Goal: Navigation & Orientation: Find specific page/section

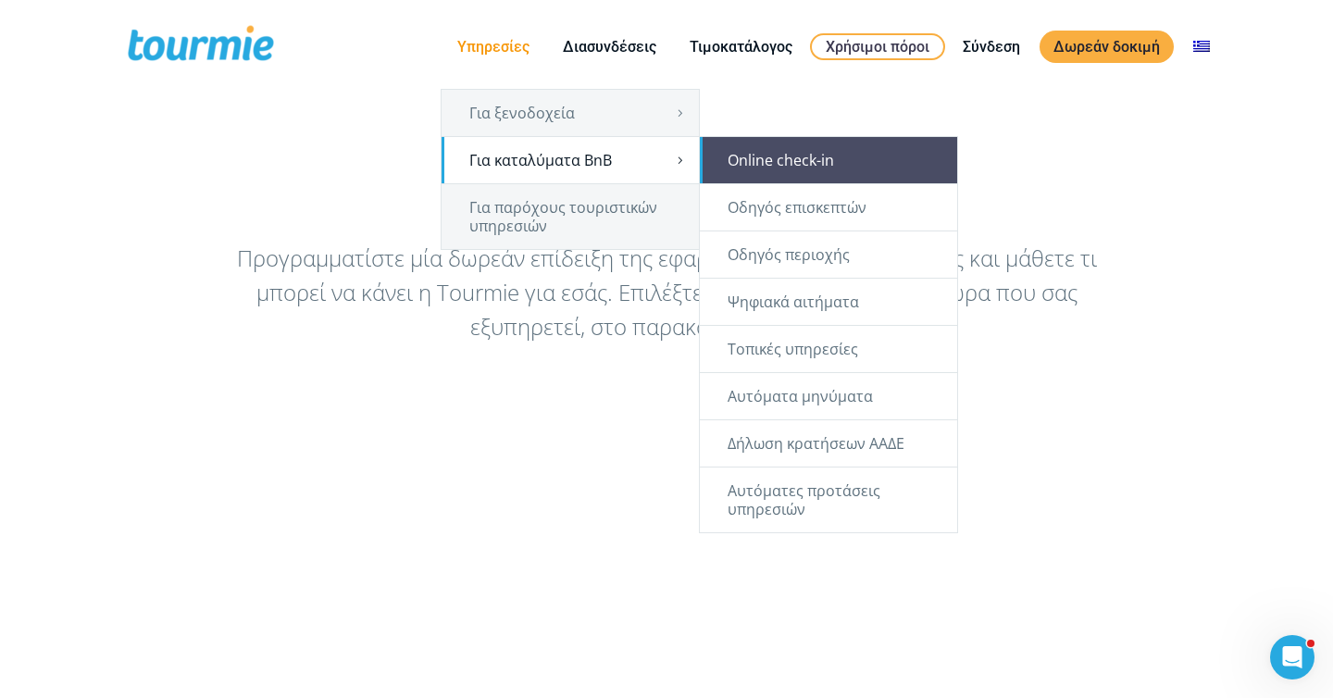
click at [757, 168] on link "Online check-in" at bounding box center [828, 160] width 257 height 46
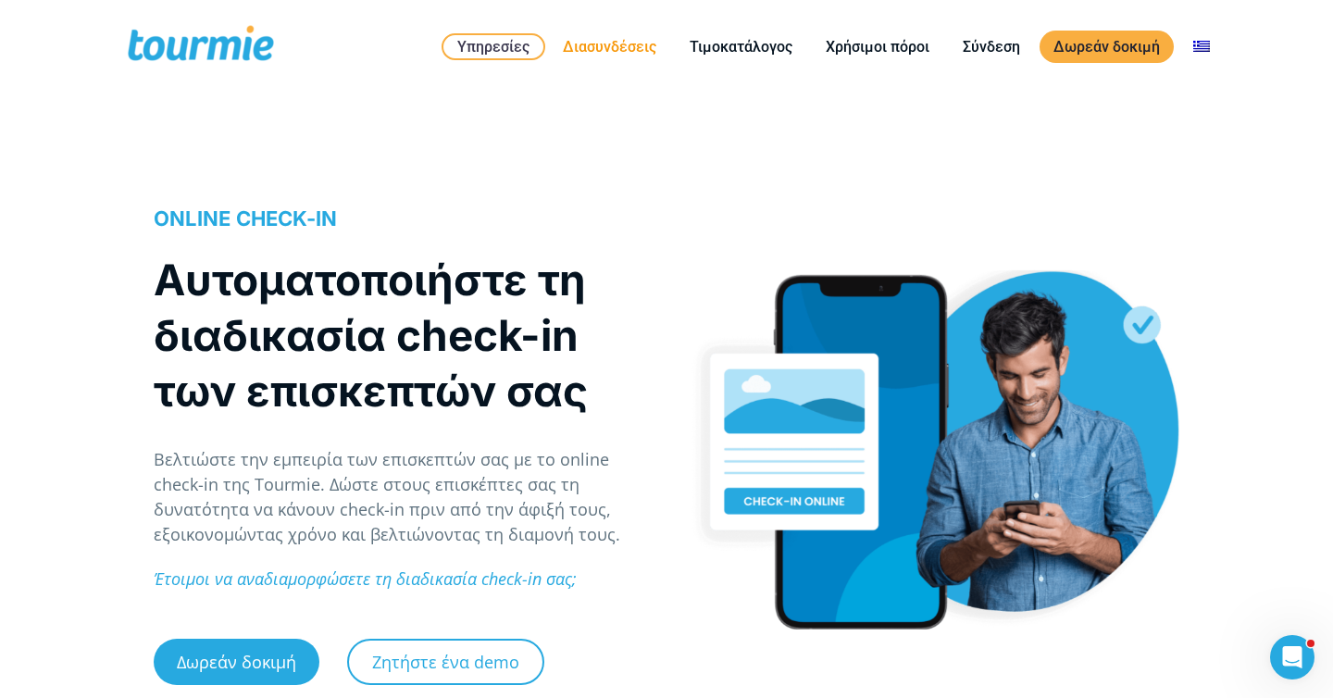
click at [631, 45] on link "Διασυνδέσεις" at bounding box center [609, 46] width 121 height 23
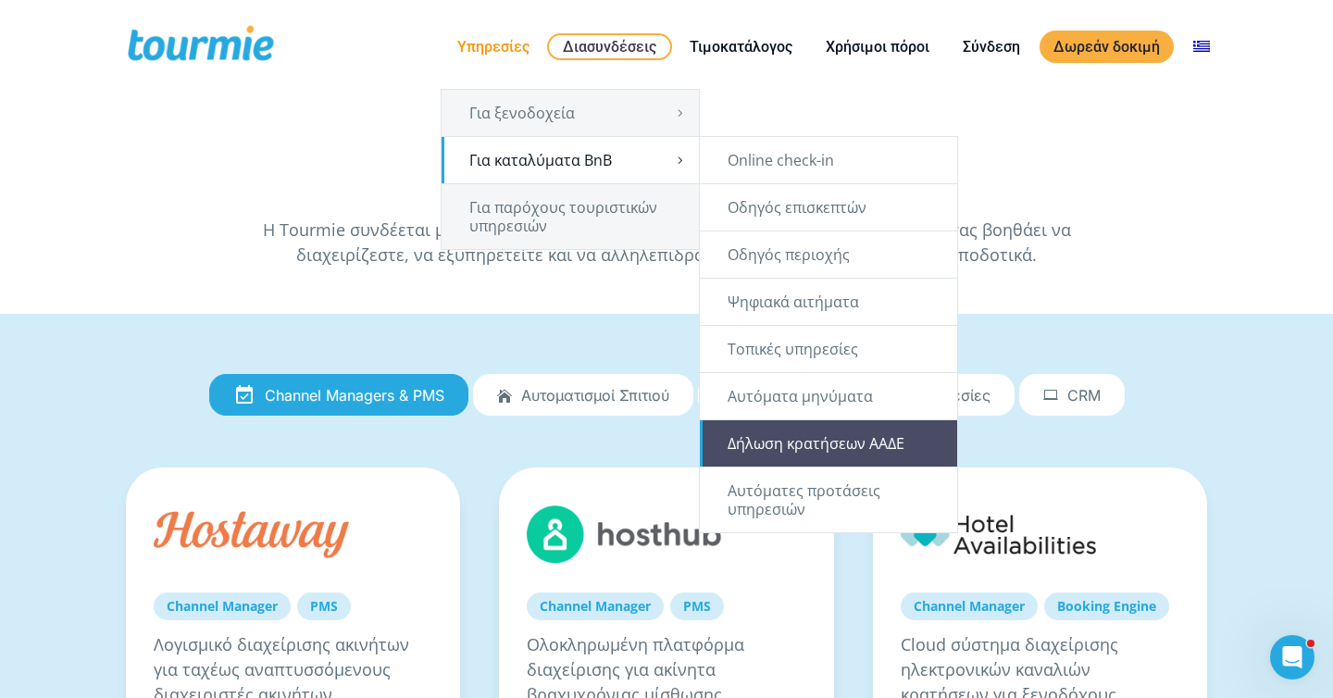
click at [806, 449] on link "Δήλωση κρατήσεων ΑΑΔΕ" at bounding box center [828, 443] width 257 height 46
